Goal: Task Accomplishment & Management: Manage account settings

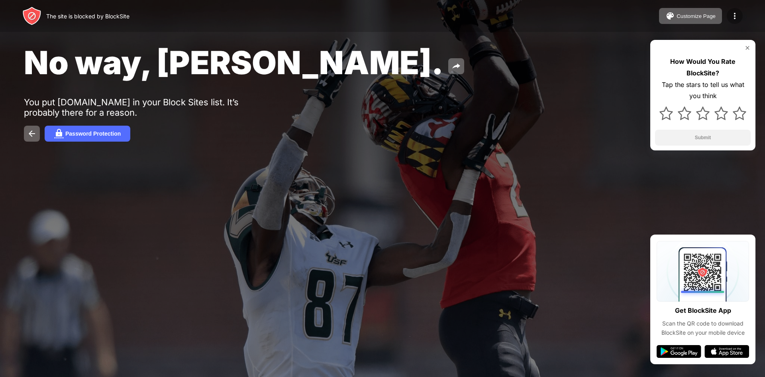
click at [737, 15] on img at bounding box center [735, 16] width 10 height 10
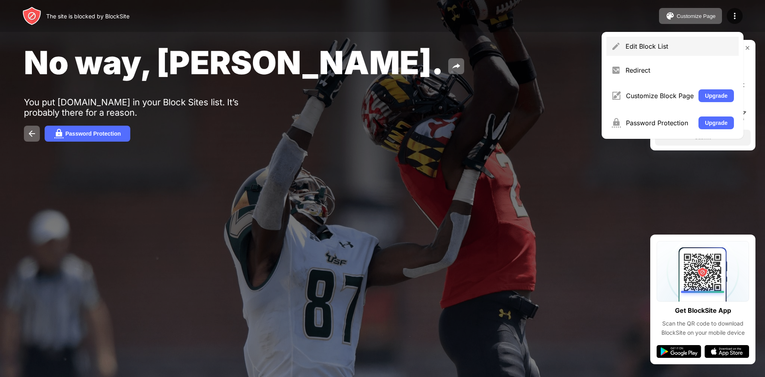
click at [632, 47] on div "Edit Block List" at bounding box center [680, 46] width 108 height 8
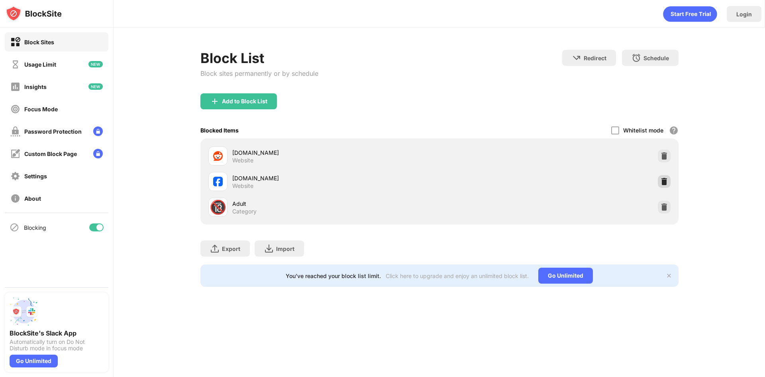
click at [667, 181] on img at bounding box center [664, 181] width 8 height 8
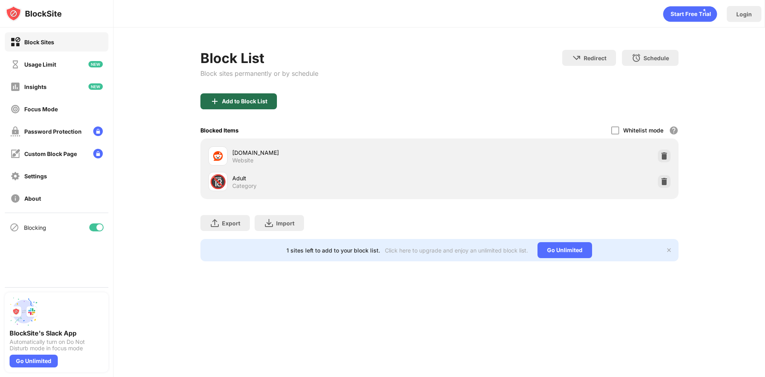
click at [231, 98] on div "Add to Block List" at bounding box center [244, 101] width 45 height 6
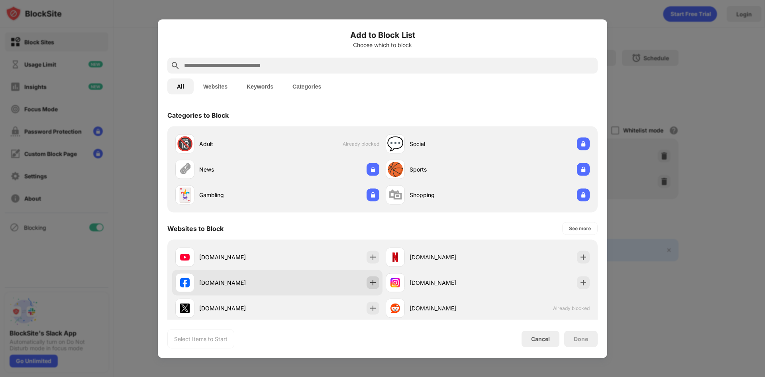
click at [367, 279] on div at bounding box center [373, 282] width 13 height 13
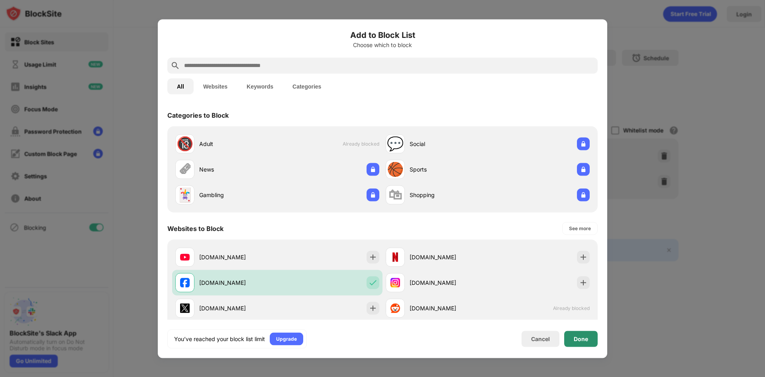
click at [579, 339] on div "Done" at bounding box center [581, 338] width 14 height 6
